Goal: Transaction & Acquisition: Book appointment/travel/reservation

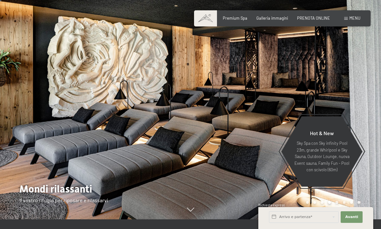
scroll to position [10, 0]
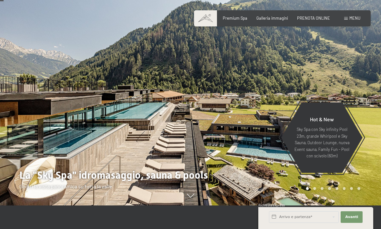
click at [307, 206] on div at bounding box center [285, 90] width 190 height 229
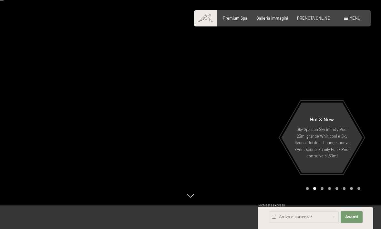
click at [301, 206] on div at bounding box center [285, 90] width 190 height 229
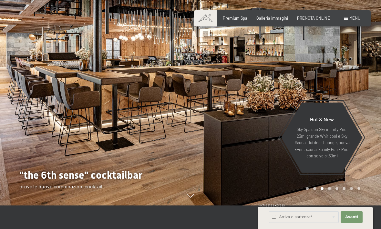
click at [306, 190] on div "Carousel Page 1" at bounding box center [307, 188] width 3 height 3
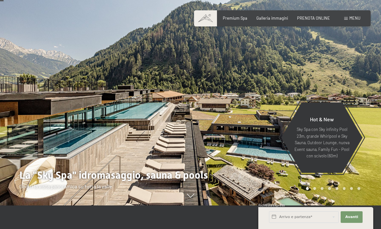
click at [305, 229] on div "Arrivo e partenza* Avanti Nascondere i campi dell'indirizzo 2 Adulti 2 Adulti P…" at bounding box center [316, 218] width 102 height 22
click at [314, 190] on div "Carousel Page 2" at bounding box center [314, 188] width 3 height 3
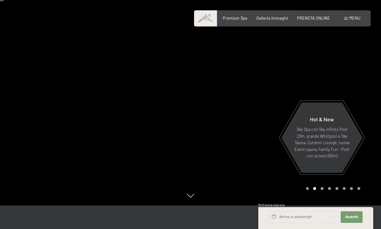
click at [225, 124] on div at bounding box center [285, 90] width 190 height 229
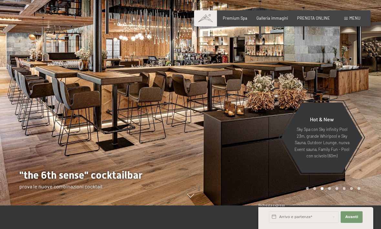
click at [316, 190] on div "Carousel Page 2" at bounding box center [314, 188] width 3 height 3
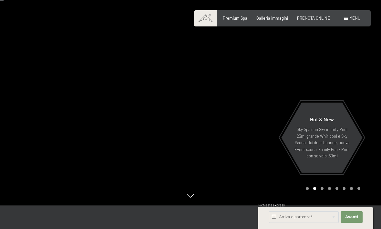
click at [323, 206] on div at bounding box center [285, 90] width 190 height 229
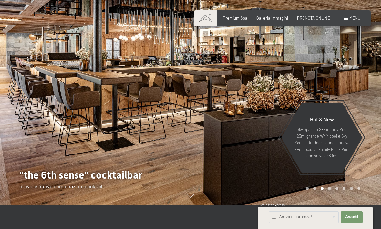
click at [330, 190] on div "Carousel Page 4" at bounding box center [329, 188] width 3 height 3
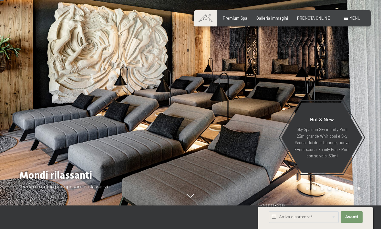
click at [345, 190] on div "Carousel Page 6" at bounding box center [344, 188] width 3 height 3
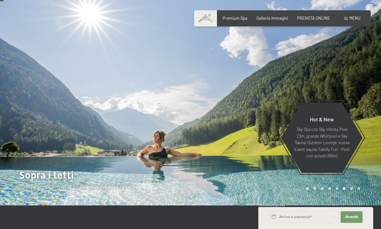
click at [352, 190] on div "Carousel Page 7" at bounding box center [351, 188] width 3 height 3
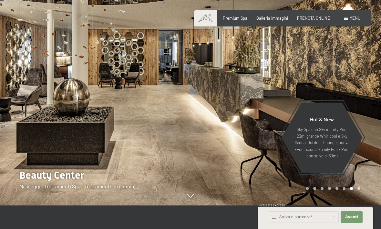
click at [361, 206] on div at bounding box center [285, 90] width 190 height 229
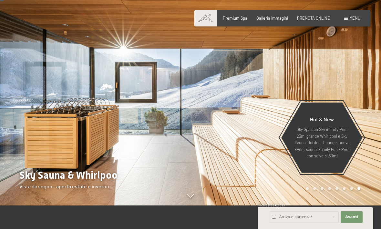
click at [350, 21] on div "Menu" at bounding box center [352, 18] width 16 height 6
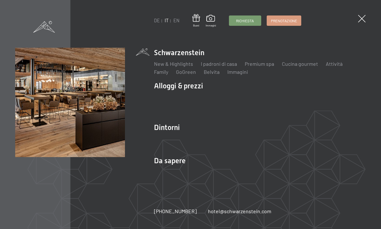
scroll to position [50, 0]
click at [46, 19] on img at bounding box center [79, 79] width 159 height 159
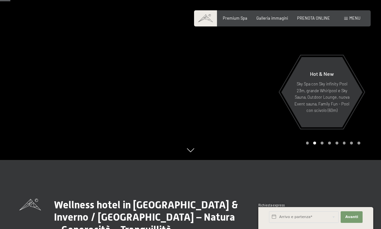
click at [303, 160] on div at bounding box center [285, 45] width 190 height 229
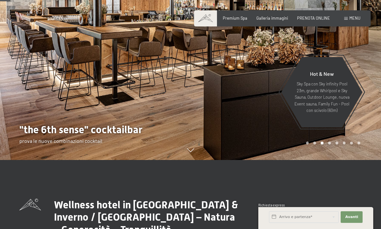
click at [305, 160] on div at bounding box center [285, 45] width 190 height 229
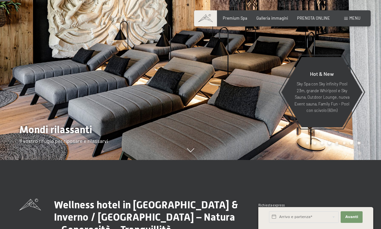
click at [306, 160] on div at bounding box center [285, 45] width 190 height 229
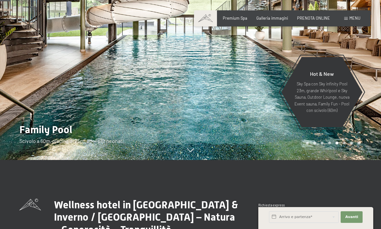
click at [308, 160] on div at bounding box center [285, 45] width 190 height 229
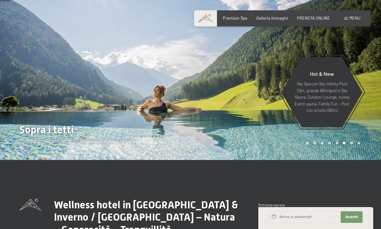
click at [307, 145] on div "Carousel Page 1" at bounding box center [307, 143] width 3 height 3
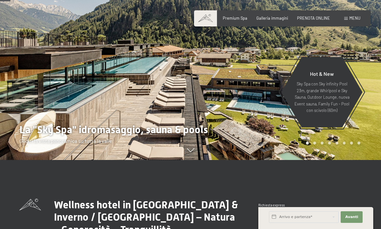
click at [271, 88] on div at bounding box center [285, 45] width 190 height 229
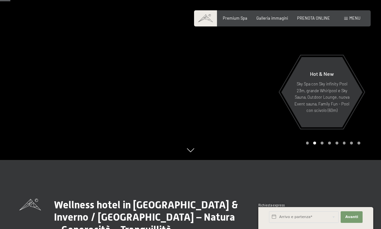
click at [305, 160] on div at bounding box center [285, 45] width 190 height 229
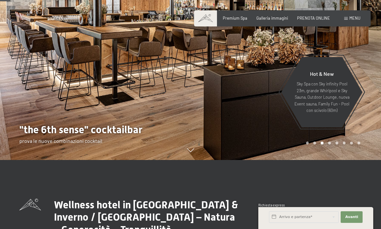
click at [304, 160] on div at bounding box center [285, 45] width 190 height 229
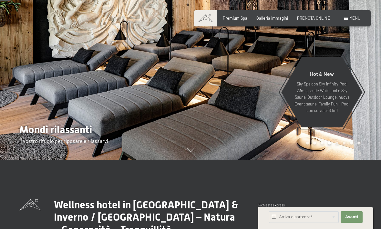
click at [307, 160] on div at bounding box center [285, 45] width 190 height 229
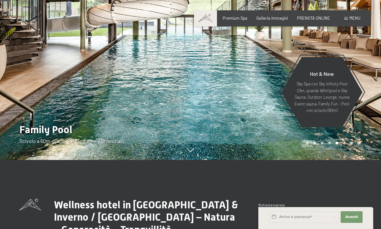
click at [306, 145] on div "Carousel Page 1" at bounding box center [307, 143] width 3 height 3
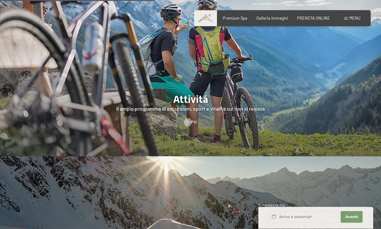
scroll to position [1022, 0]
click at [192, 125] on span "Di più" at bounding box center [192, 122] width 11 height 6
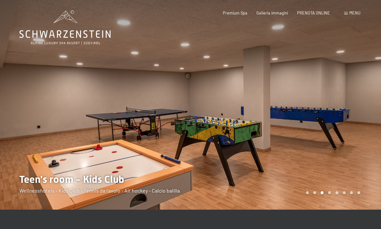
click at [331, 192] on div "Carousel Page 4" at bounding box center [329, 192] width 3 height 3
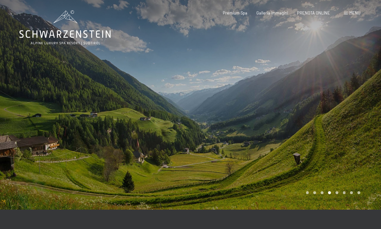
click at [336, 196] on div at bounding box center [285, 105] width 190 height 210
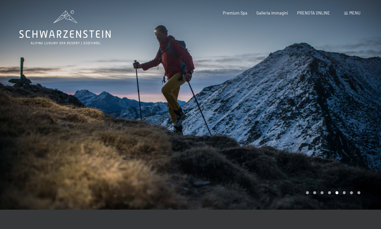
click at [343, 192] on div "Carousel Page 6" at bounding box center [344, 192] width 3 height 3
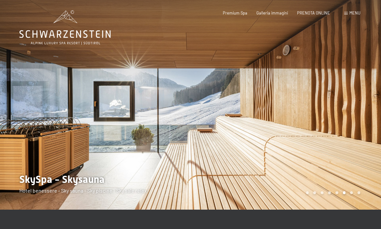
click at [352, 193] on div "Carousel Page 7" at bounding box center [351, 192] width 3 height 3
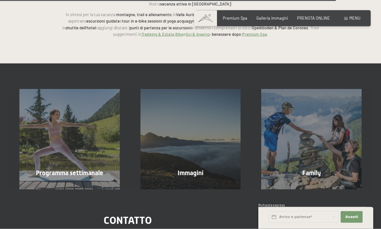
scroll to position [1376, 0]
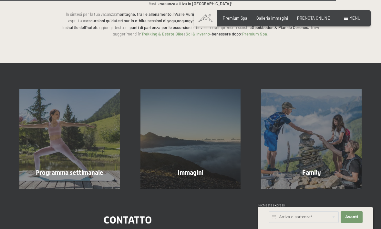
click at [92, 156] on div "Programma settimanale mostra altro" at bounding box center [69, 139] width 121 height 100
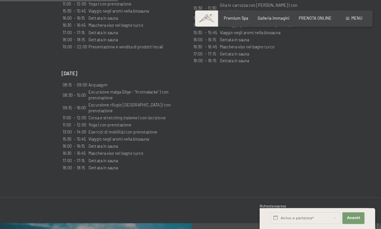
scroll to position [652, 0]
click at [349, 20] on div "Menu" at bounding box center [352, 18] width 16 height 6
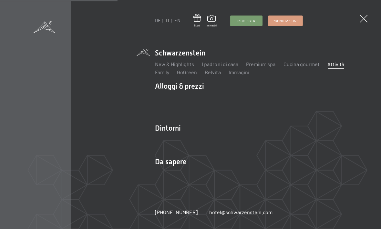
scroll to position [643, 0]
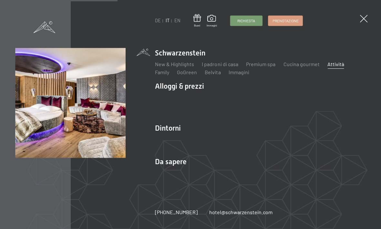
click at [250, 100] on link "Offerte" at bounding box center [245, 97] width 16 height 6
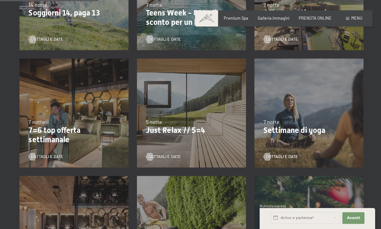
scroll to position [223, 0]
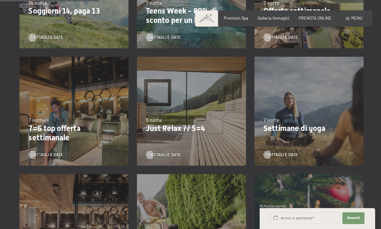
click at [165, 130] on p "Just Relax // 5=4" at bounding box center [190, 127] width 90 height 9
click at [175, 155] on span "Dettagli e Date" at bounding box center [164, 154] width 32 height 6
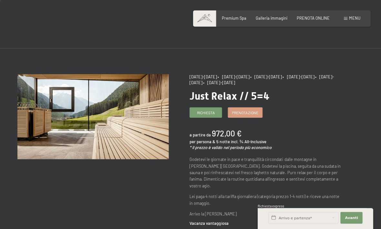
scroll to position [4, 0]
click at [349, 17] on span "Menu" at bounding box center [354, 17] width 11 height 5
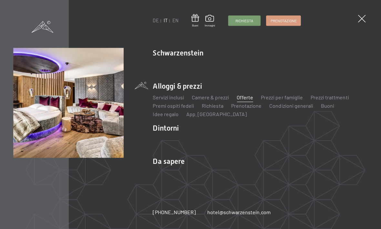
scroll to position [19, 0]
click at [222, 100] on link "Camere & prezzi" at bounding box center [211, 97] width 37 height 6
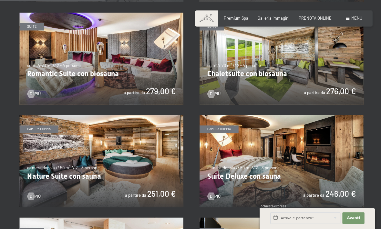
scroll to position [428, 0]
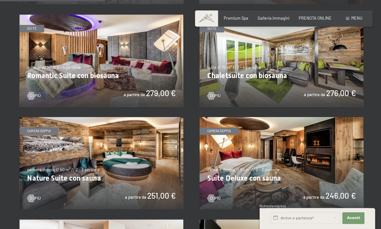
click at [135, 161] on img at bounding box center [100, 163] width 163 height 92
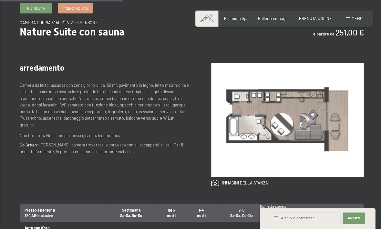
scroll to position [224, 0]
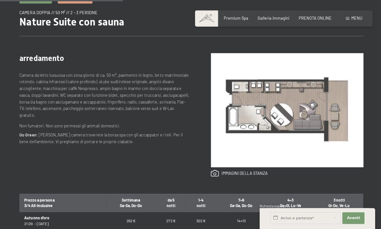
click at [46, 110] on div "Camera da letto lussuosa con zona giorno di ca. 50 m², pavimento in legno, lett…" at bounding box center [104, 100] width 170 height 57
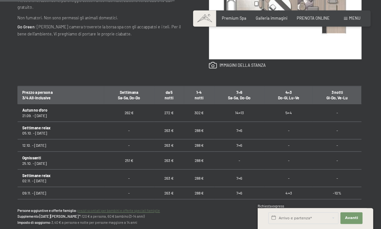
scroll to position [331, 0]
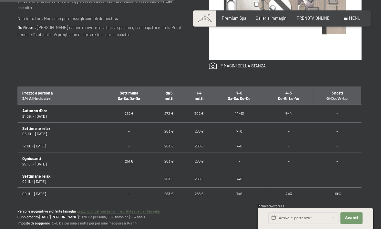
click at [35, 169] on td "Settimane relax 02.11. - [DATE]" at bounding box center [62, 178] width 86 height 18
